Goal: Answer question/provide support

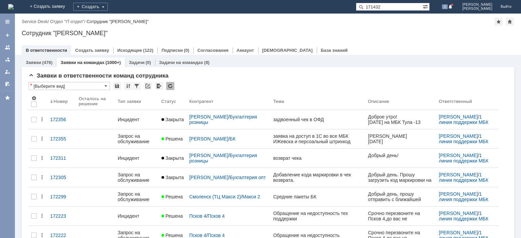
type input "171432"
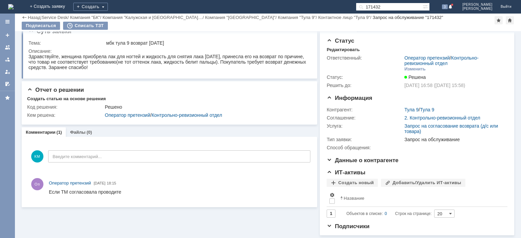
scroll to position [16, 0]
drag, startPoint x: 66, startPoint y: 57, endPoint x: 202, endPoint y: 56, distance: 135.9
click at [202, 56] on div "Здравствуйте, женщина приобрела лак для ногтей и жидкость для снятия лака [DATE…" at bounding box center [168, 62] width 280 height 16
click at [8, 44] on link at bounding box center [7, 47] width 11 height 11
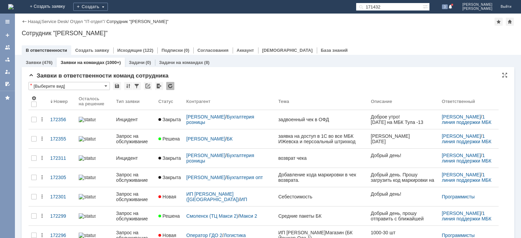
click at [170, 87] on div at bounding box center [170, 86] width 8 height 8
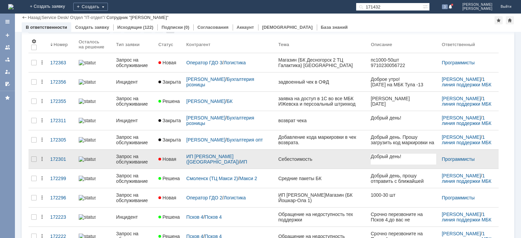
click at [132, 161] on div "Запрос на обслуживание" at bounding box center [134, 159] width 37 height 11
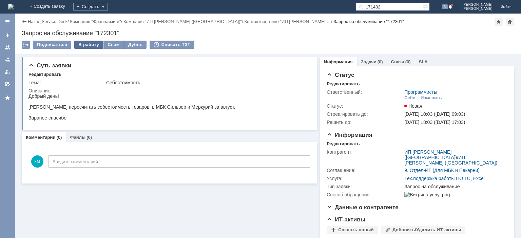
click at [82, 45] on div "В работу" at bounding box center [88, 45] width 29 height 8
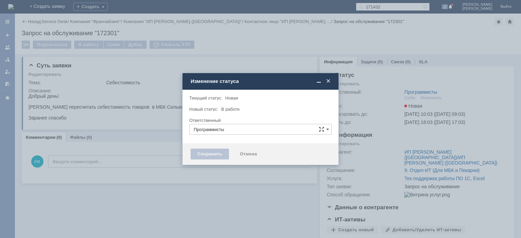
type input "[PERSON_NAME]"
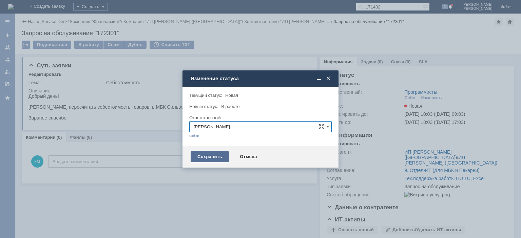
click at [219, 155] on div "Сохранить" at bounding box center [210, 157] width 38 height 11
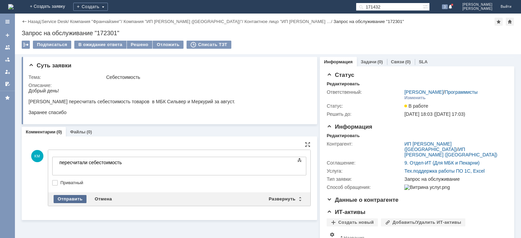
click at [71, 197] on div "Отправить" at bounding box center [70, 199] width 33 height 8
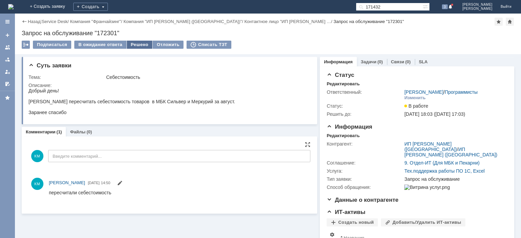
click at [133, 45] on div "Решено" at bounding box center [140, 45] width 26 height 8
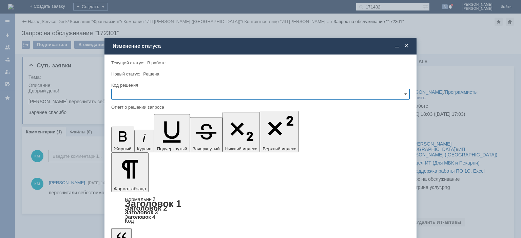
click at [166, 101] on div at bounding box center [260, 102] width 298 height 5
click at [164, 98] on input "text" at bounding box center [260, 94] width 298 height 11
click at [131, 139] on span "Решено" at bounding box center [260, 140] width 289 height 5
type input "Решено"
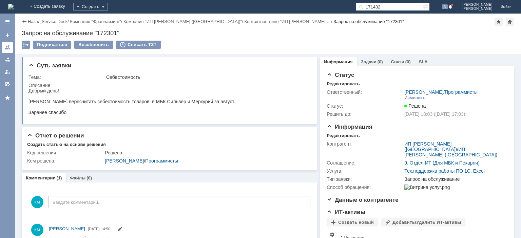
click at [7, 47] on div at bounding box center [7, 47] width 5 height 5
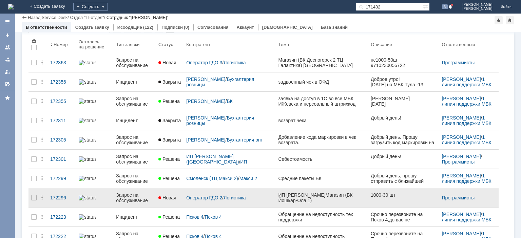
click at [125, 194] on div "Запрос на обслуживание" at bounding box center [134, 198] width 37 height 11
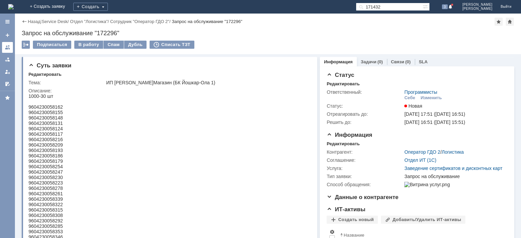
click at [11, 48] on link at bounding box center [7, 47] width 11 height 11
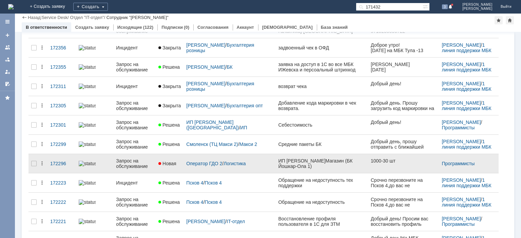
click at [132, 159] on div "Запрос на обслуживание" at bounding box center [134, 163] width 37 height 11
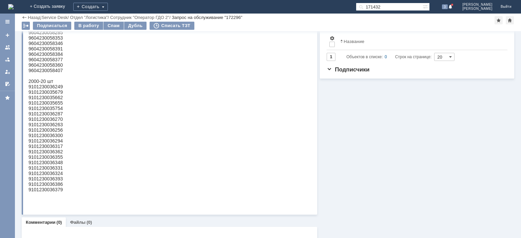
scroll to position [68, 0]
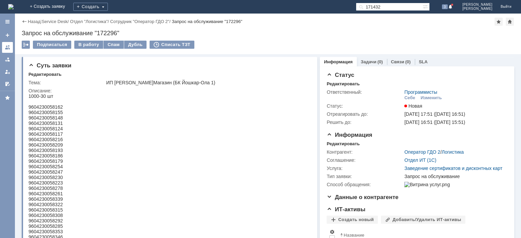
click at [9, 49] on div at bounding box center [7, 47] width 5 height 5
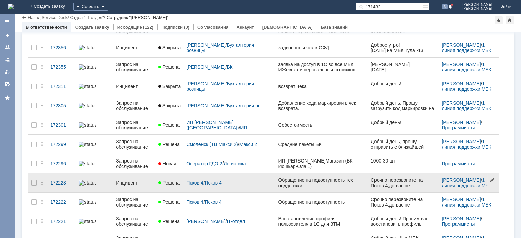
click at [444, 179] on link "[PERSON_NAME]" at bounding box center [460, 180] width 39 height 5
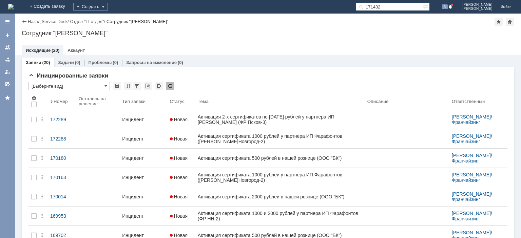
click at [80, 51] on link "Аккаунт" at bounding box center [75, 50] width 17 height 5
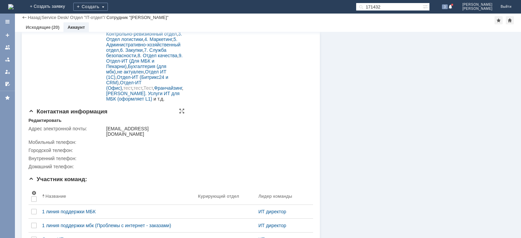
scroll to position [135, 0]
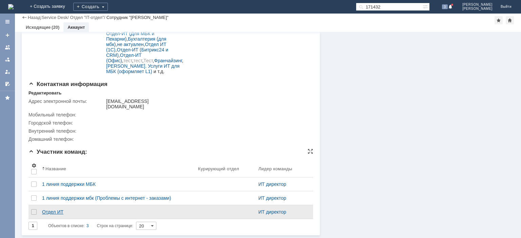
click at [59, 210] on div "Отдел ИТ" at bounding box center [117, 211] width 151 height 5
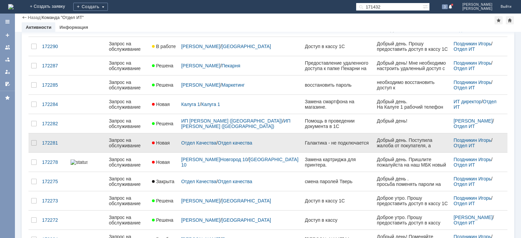
click at [138, 145] on div "Запрос на обслуживание" at bounding box center [128, 143] width 38 height 11
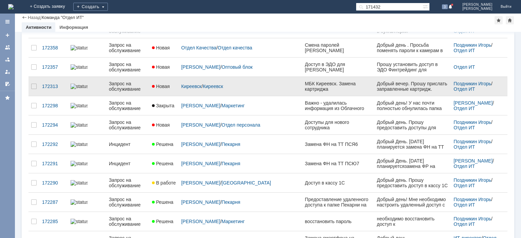
scroll to position [102, 0]
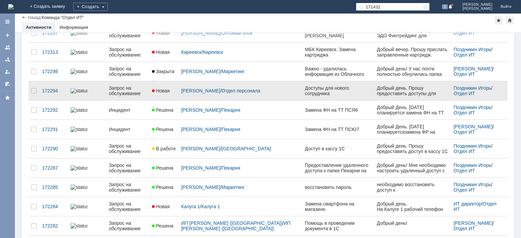
click at [135, 94] on div "Запрос на обслуживание" at bounding box center [128, 90] width 38 height 11
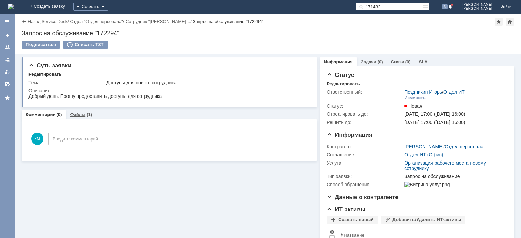
click at [76, 116] on link "Файлы" at bounding box center [78, 114] width 16 height 5
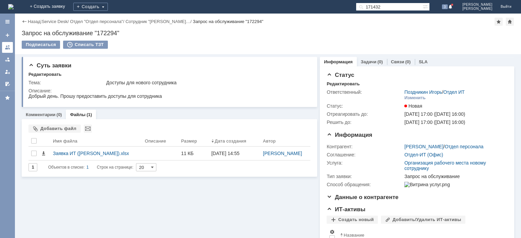
click at [10, 47] on link at bounding box center [7, 47] width 11 height 11
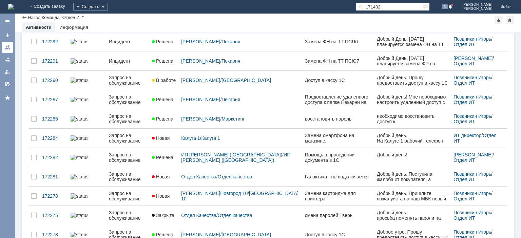
click at [5, 44] on link at bounding box center [7, 47] width 11 height 11
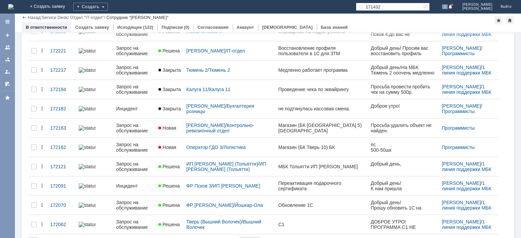
scroll to position [137, 0]
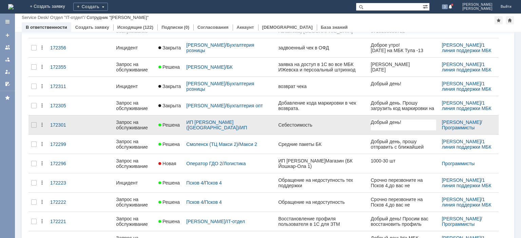
click at [152, 124] on div "Запрос на обслуживание" at bounding box center [134, 125] width 37 height 11
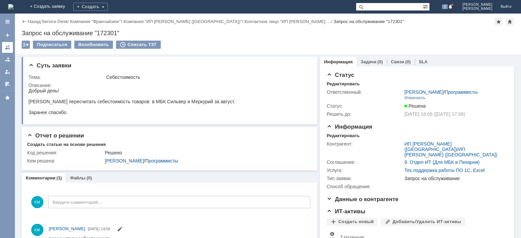
click at [7, 47] on div at bounding box center [7, 47] width 5 height 5
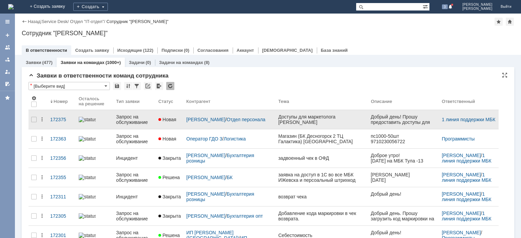
click at [137, 119] on div "Запрос на обслуживание" at bounding box center [134, 119] width 37 height 11
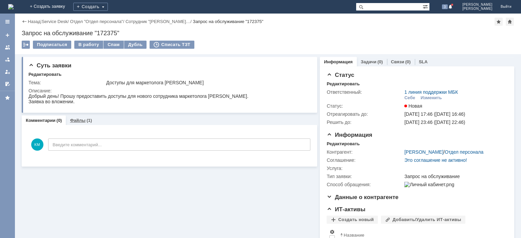
click at [86, 120] on div "(1)" at bounding box center [88, 120] width 5 height 5
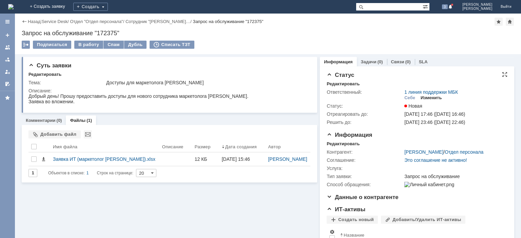
click at [426, 98] on div "Изменить" at bounding box center [430, 97] width 21 height 5
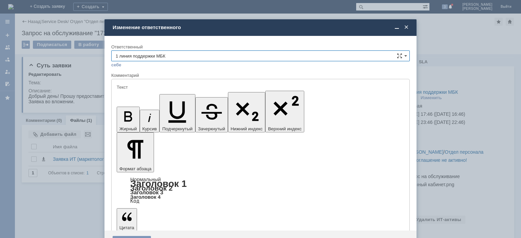
click at [404, 56] on input "1 линия поддержки МБК" at bounding box center [260, 56] width 298 height 11
click at [175, 120] on div "[PERSON_NAME]" at bounding box center [261, 124] width 298 height 11
type input "[PERSON_NAME]"
click at [131, 236] on div "Сохранить" at bounding box center [132, 241] width 38 height 11
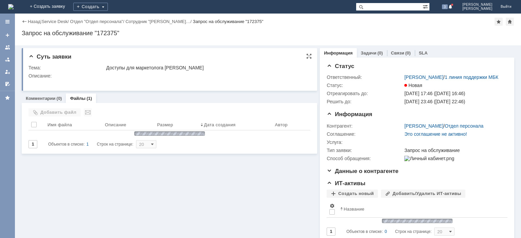
scroll to position [0, 0]
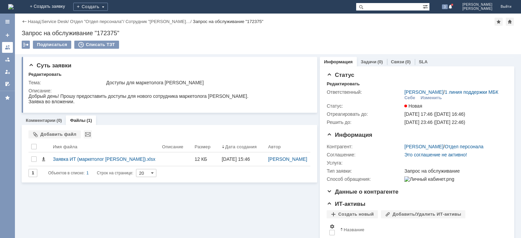
click at [8, 48] on div at bounding box center [7, 47] width 5 height 5
